Goal: Communication & Community: Participate in discussion

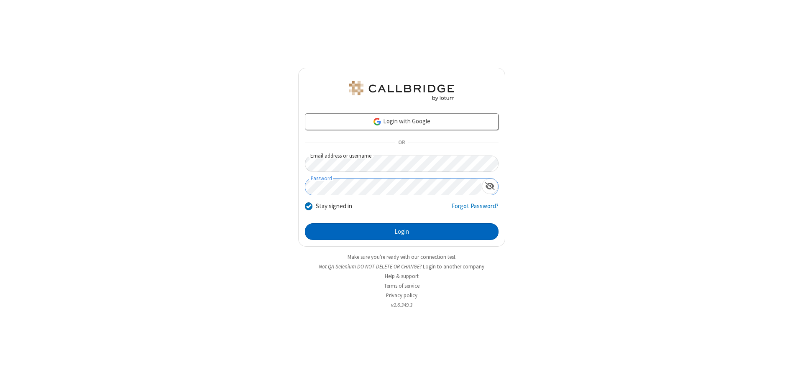
click at [401, 232] on button "Login" at bounding box center [402, 231] width 194 height 17
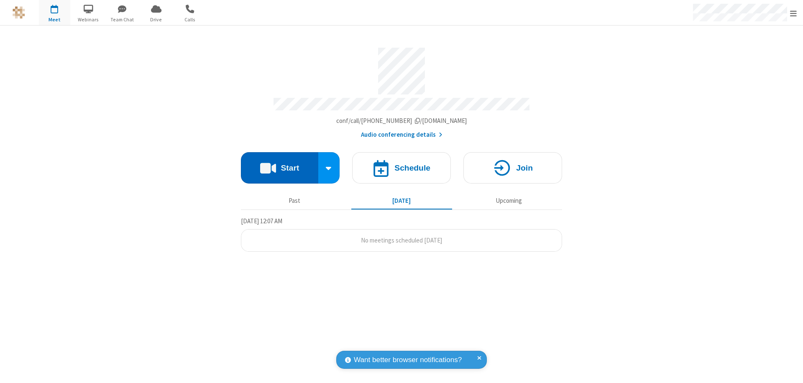
click at [279, 164] on button "Start" at bounding box center [279, 167] width 77 height 31
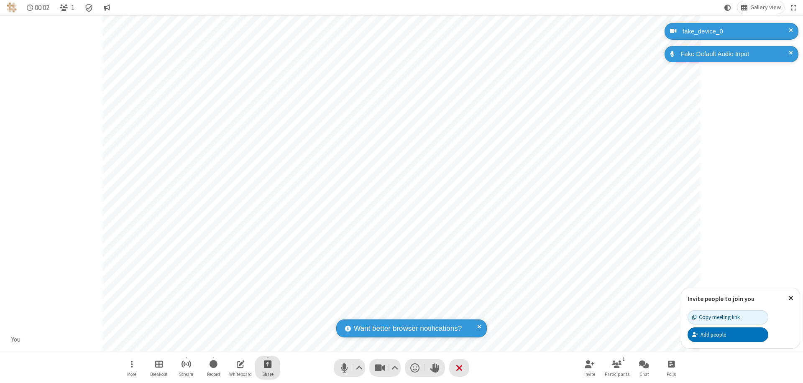
click at [268, 364] on span "Start sharing" at bounding box center [268, 364] width 8 height 10
click at [234, 344] on span "Share my screen" at bounding box center [234, 344] width 10 height 7
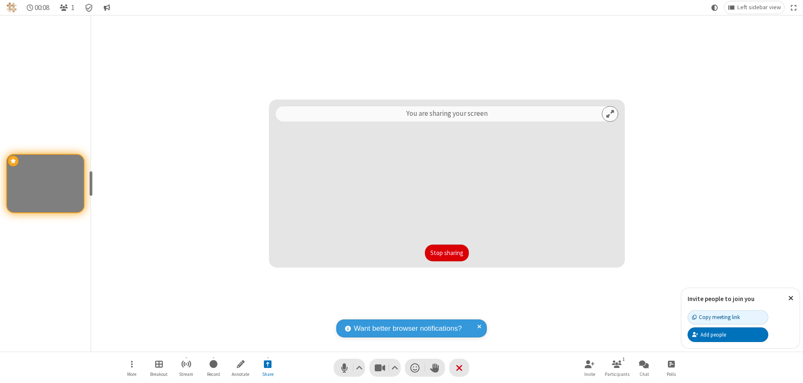
click at [447, 253] on button "Stop sharing" at bounding box center [447, 253] width 44 height 17
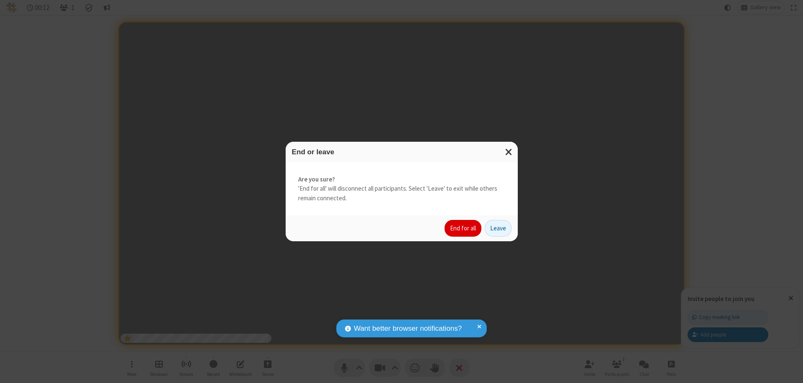
click at [463, 228] on button "End for all" at bounding box center [462, 228] width 37 height 17
